Goal: Check status: Check status

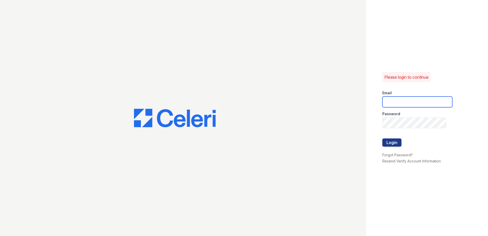
click at [418, 102] on input "email" at bounding box center [417, 101] width 70 height 11
type input "[EMAIL_ADDRESS][DOMAIN_NAME]"
click at [394, 136] on div at bounding box center [417, 133] width 70 height 10
click at [393, 143] on button "Login" at bounding box center [391, 142] width 19 height 8
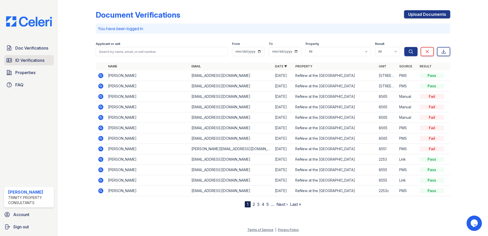
click at [26, 60] on span "ID Verifications" at bounding box center [29, 60] width 29 height 6
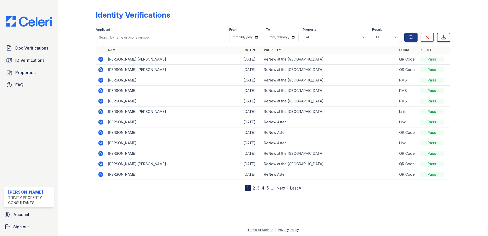
click at [98, 58] on icon at bounding box center [101, 59] width 6 height 6
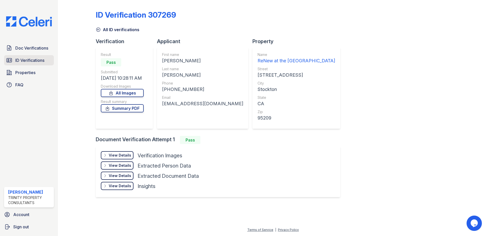
click at [24, 63] on span "ID Verifications" at bounding box center [29, 60] width 29 height 6
